Goal: Task Accomplishment & Management: Manage account settings

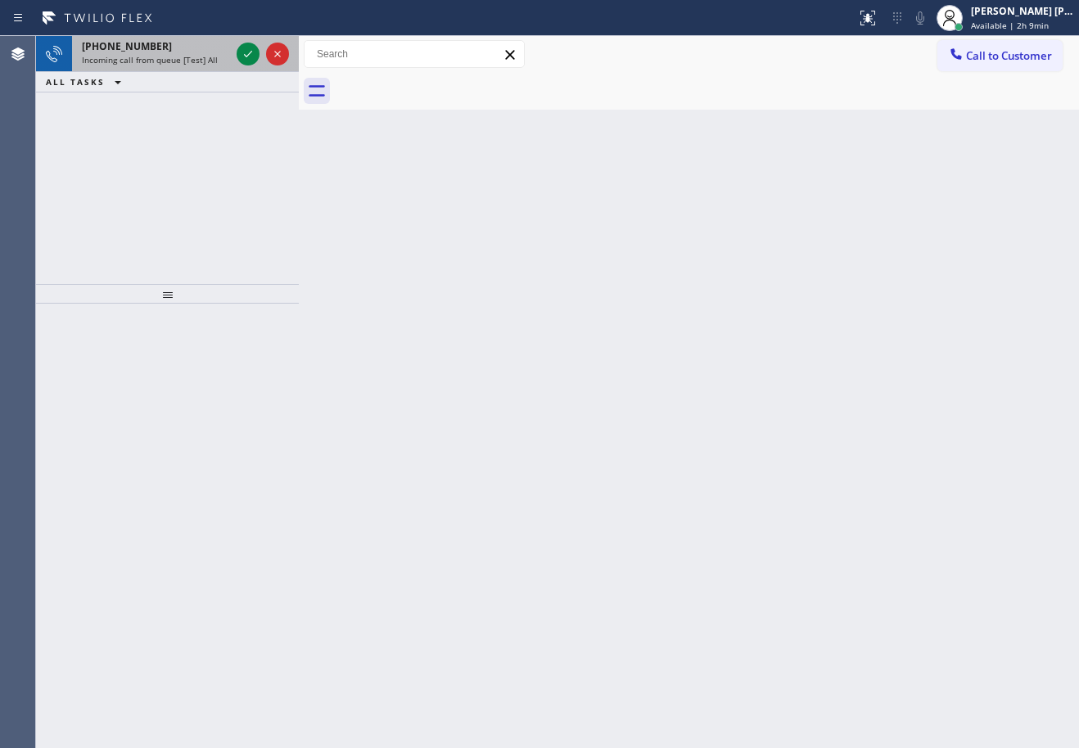
click at [159, 67] on div "[PHONE_NUMBER] Incoming call from queue [Test] All" at bounding box center [152, 54] width 161 height 36
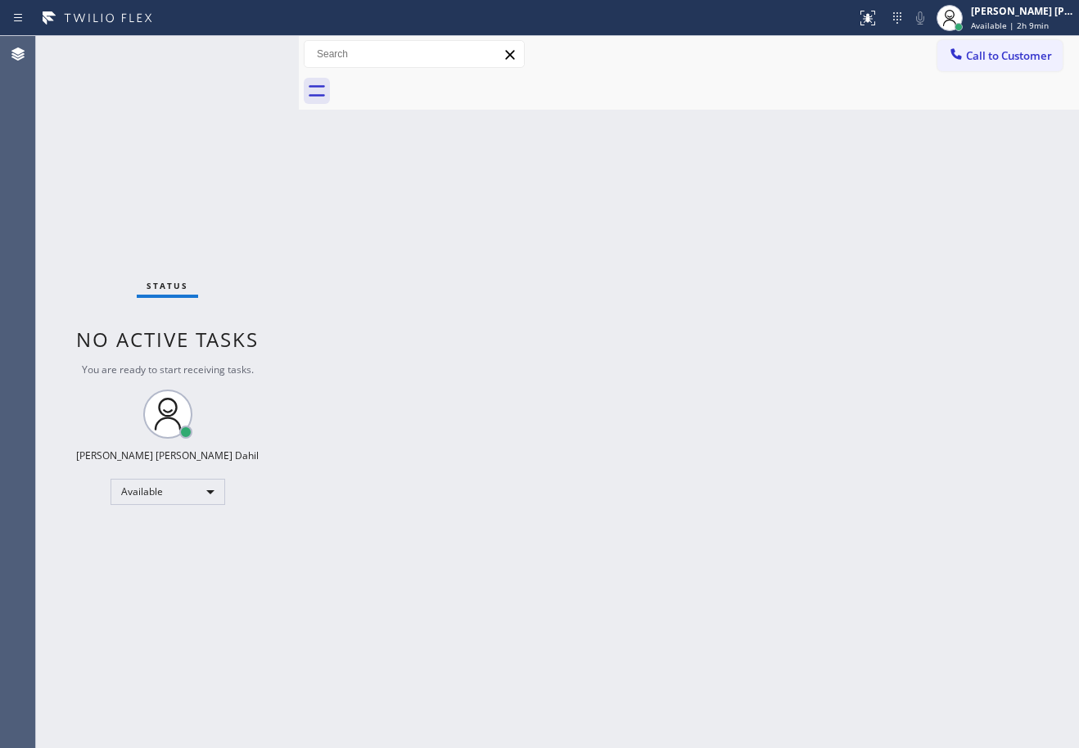
click at [162, 67] on div "Status No active tasks You are ready to start receiving tasks. [PERSON_NAME] [P…" at bounding box center [167, 392] width 263 height 712
click at [707, 386] on div "Back to Dashboard Change Sender ID Customers Technicians Select a contact Outbo…" at bounding box center [689, 392] width 780 height 712
click at [697, 383] on div "Back to Dashboard Change Sender ID Customers Technicians Select a contact Outbo…" at bounding box center [689, 392] width 780 height 712
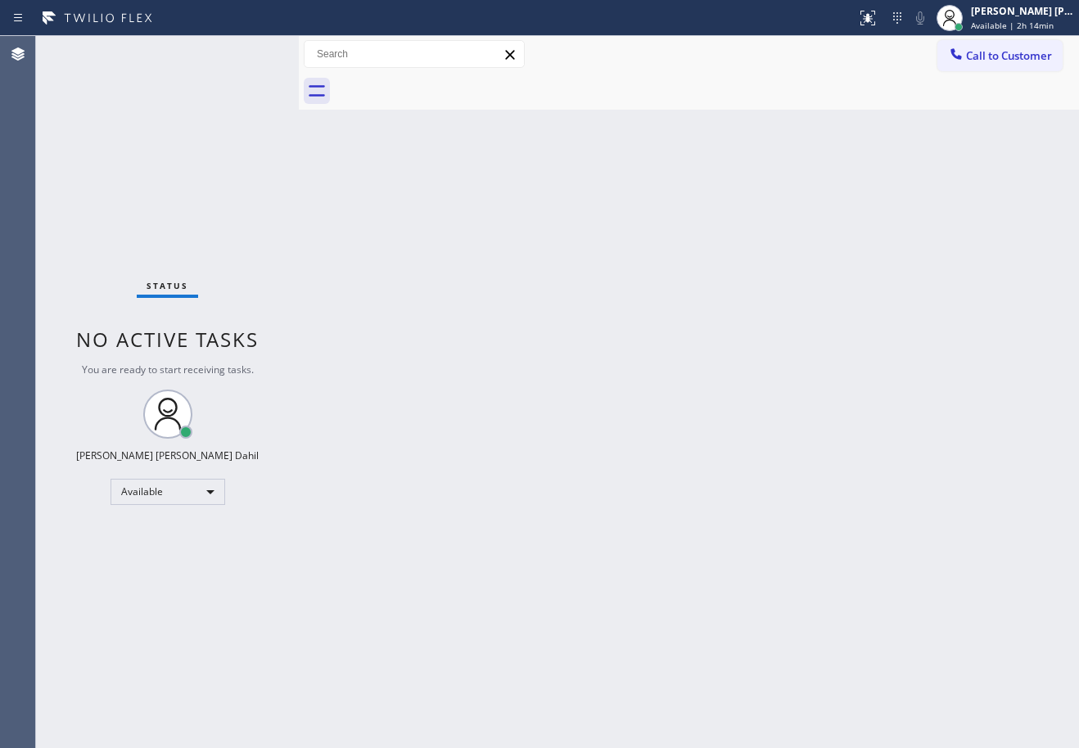
drag, startPoint x: 714, startPoint y: 649, endPoint x: 608, endPoint y: 702, distance: 118.7
click at [635, 748] on div "Back to Dashboard Change Sender ID Customers Technicians Select a contact Outbo…" at bounding box center [689, 392] width 780 height 712
drag, startPoint x: 391, startPoint y: 234, endPoint x: 197, endPoint y: 35, distance: 277.9
click at [390, 232] on div "Back to Dashboard Change Sender ID Customers Technicians Select a contact Outbo…" at bounding box center [689, 392] width 780 height 712
drag, startPoint x: 1010, startPoint y: 16, endPoint x: 1009, endPoint y: 25, distance: 9.2
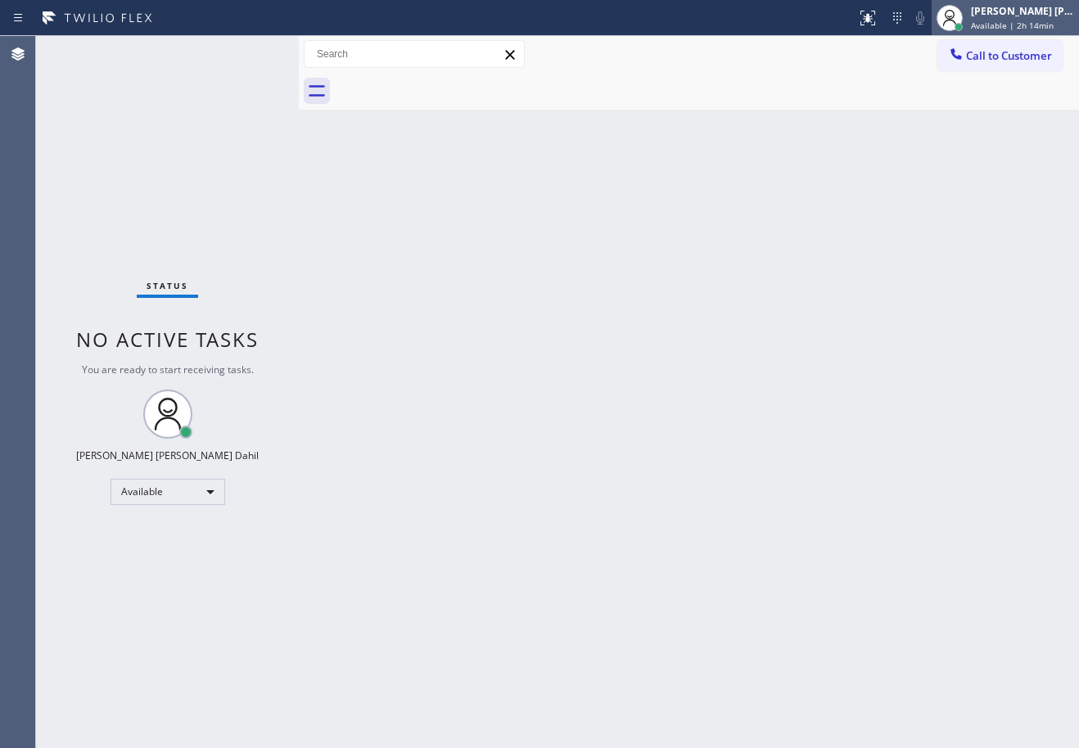
click at [1012, 16] on div "[PERSON_NAME] [PERSON_NAME] Dahil" at bounding box center [1022, 11] width 103 height 14
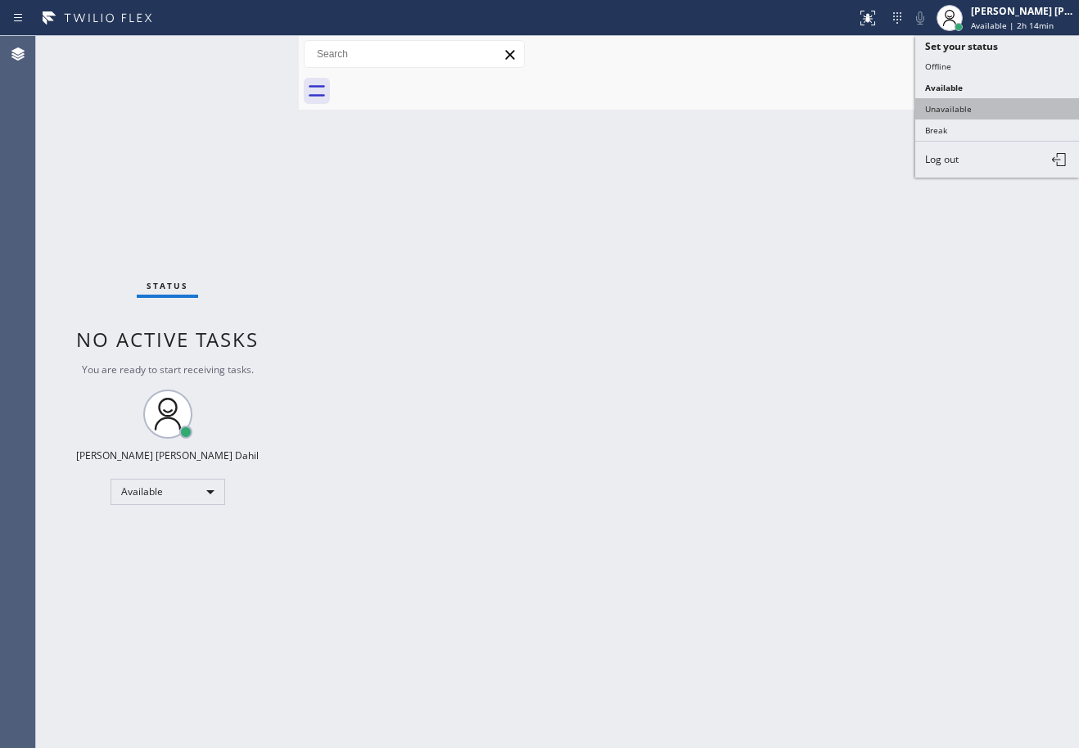
click at [983, 106] on button "Unavailable" at bounding box center [997, 108] width 164 height 21
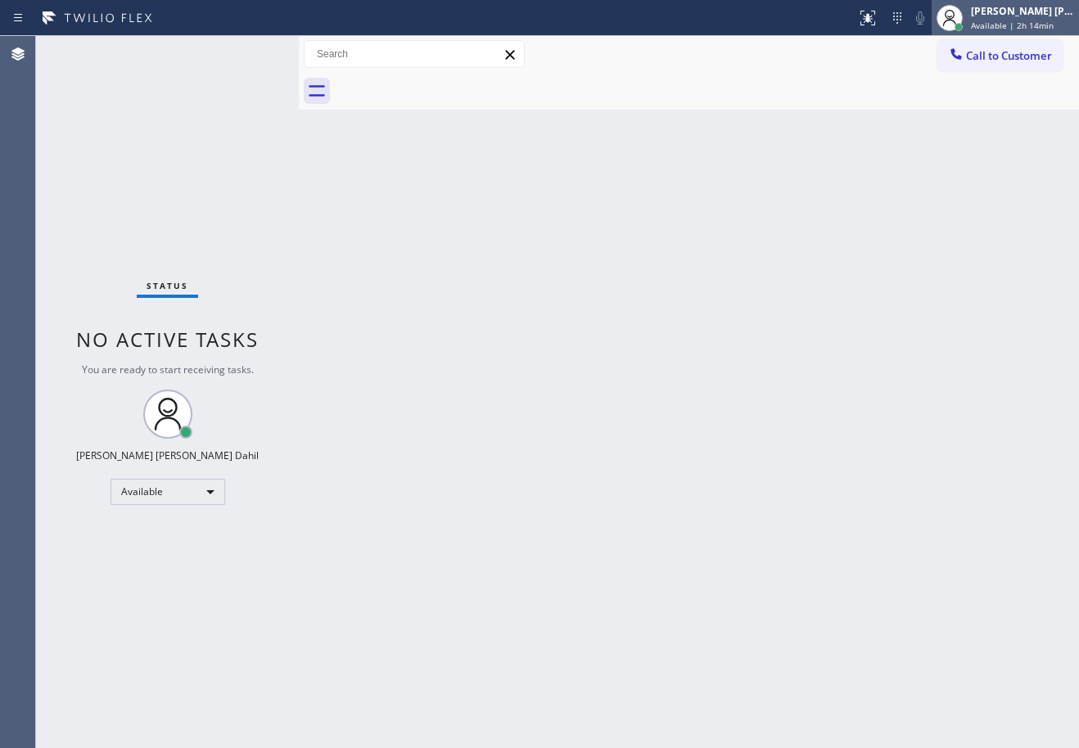
click at [1020, 21] on span "Available | 2h 14min" at bounding box center [1012, 25] width 83 height 11
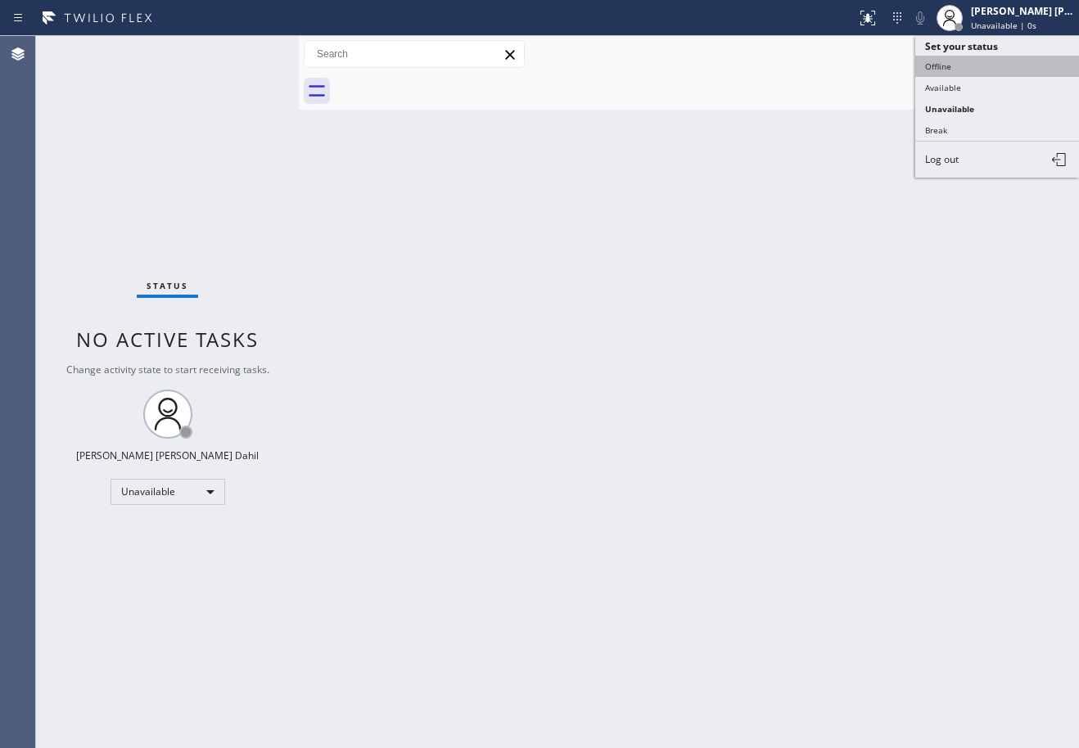
click at [999, 67] on button "Offline" at bounding box center [997, 66] width 164 height 21
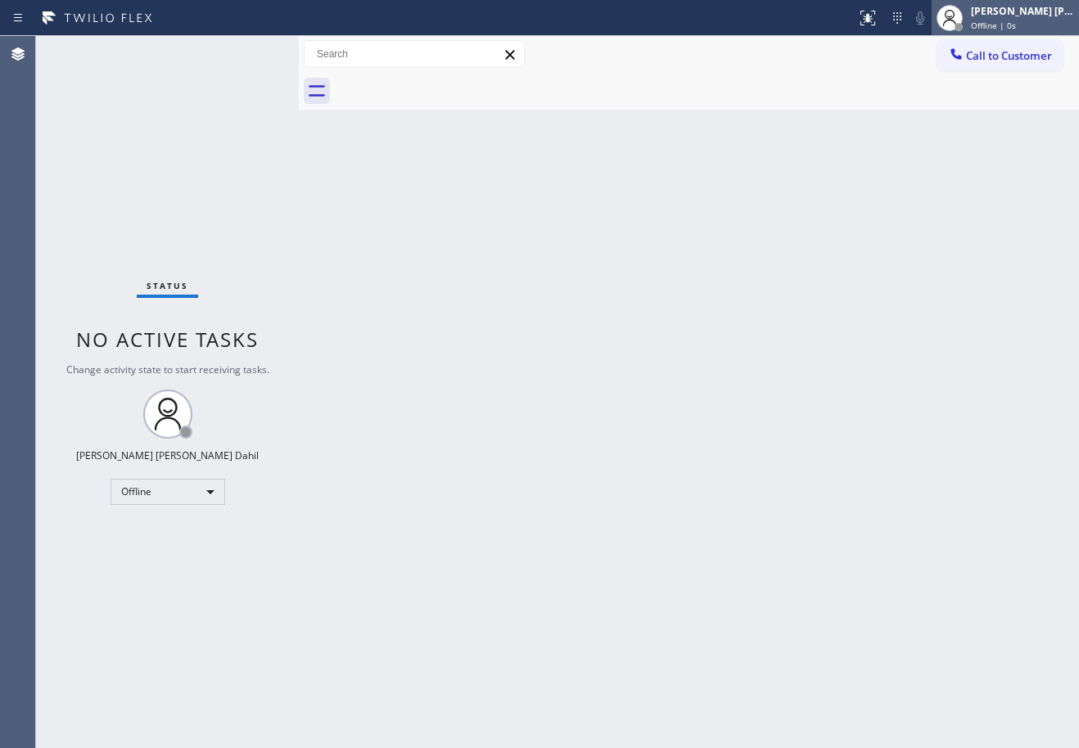
click at [1006, 7] on div "[PERSON_NAME] [PERSON_NAME] Dahil" at bounding box center [1022, 11] width 103 height 14
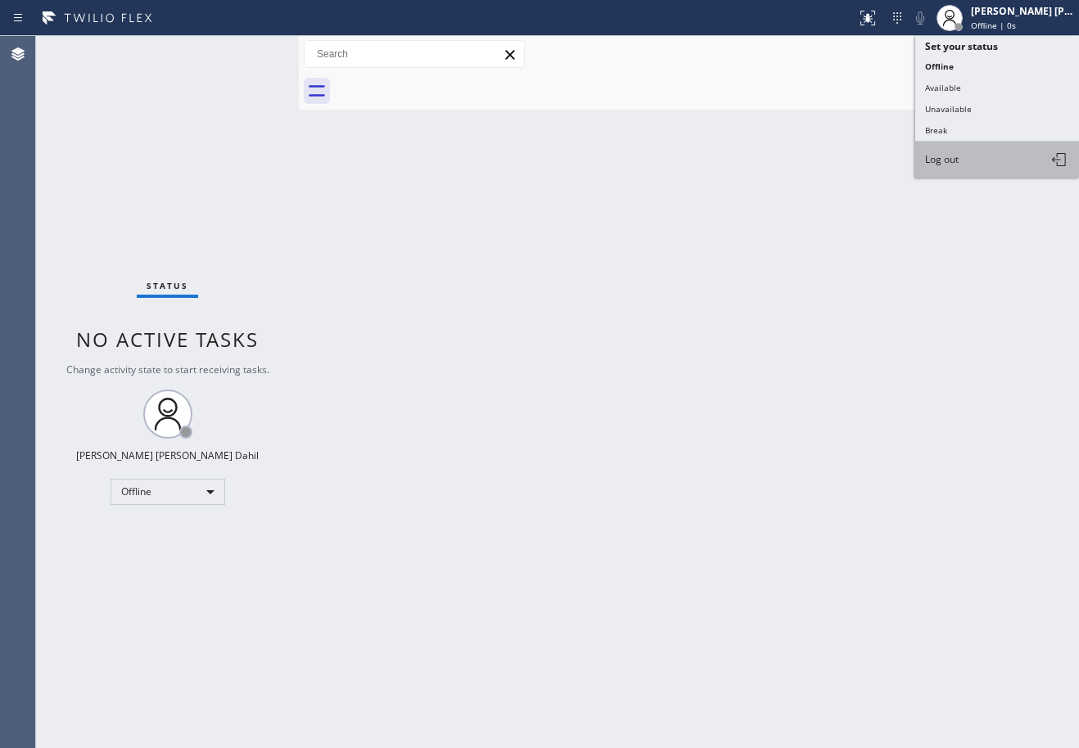
click at [967, 157] on button "Log out" at bounding box center [997, 160] width 164 height 36
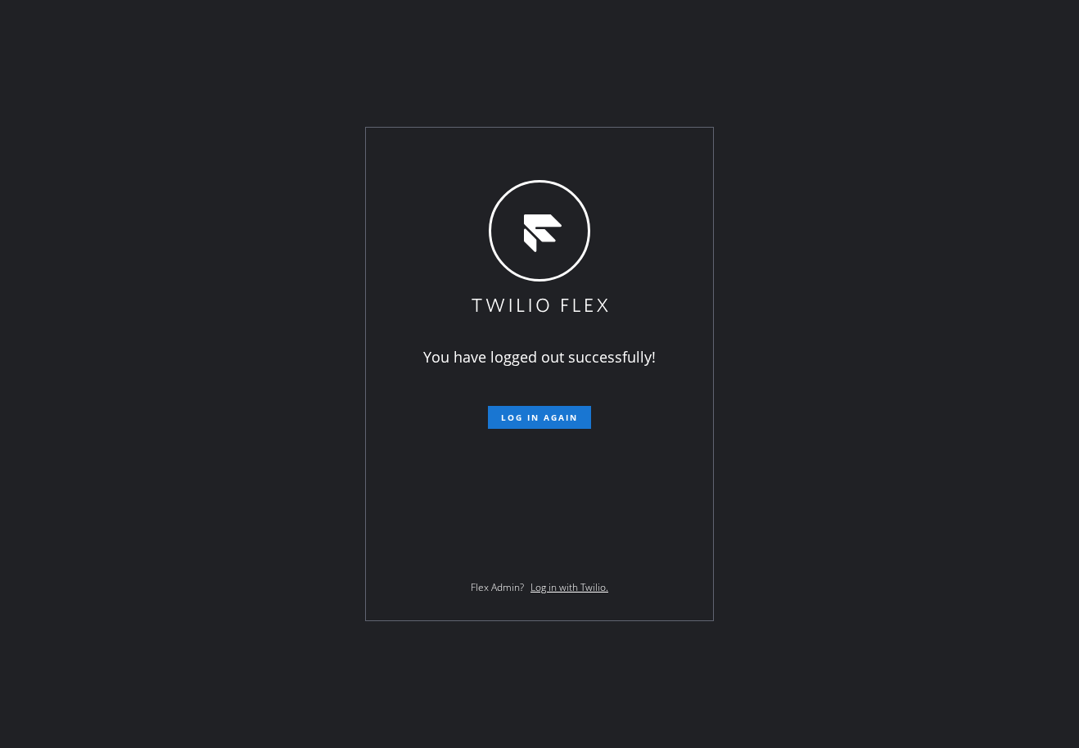
click at [113, 388] on div "You have logged out successfully! Log in again Flex Admin? Log in with Twilio." at bounding box center [539, 374] width 1079 height 748
